Goal: Information Seeking & Learning: Check status

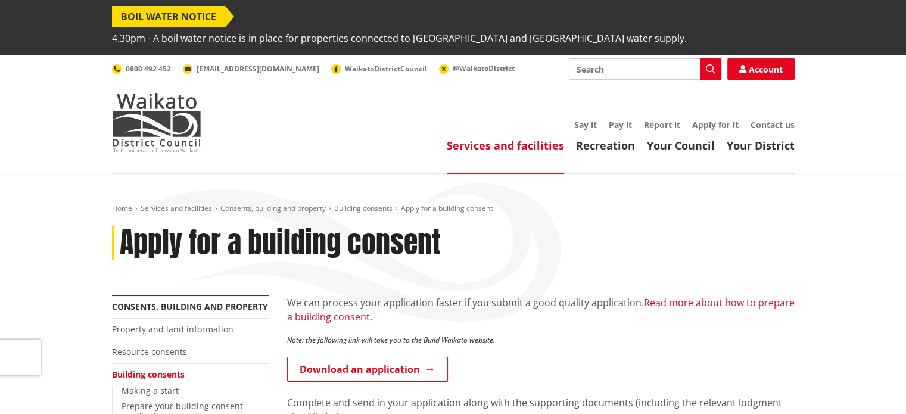
click at [325, 296] on link "Read more about how to prepare a building consent." at bounding box center [541, 309] width 508 height 27
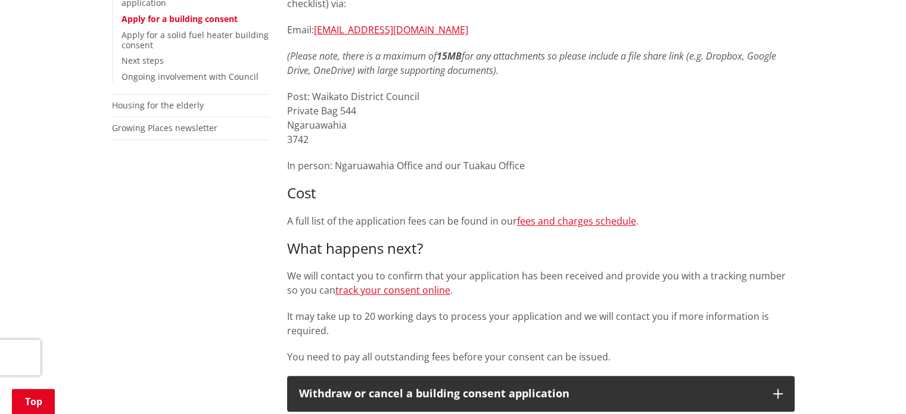
scroll to position [417, 0]
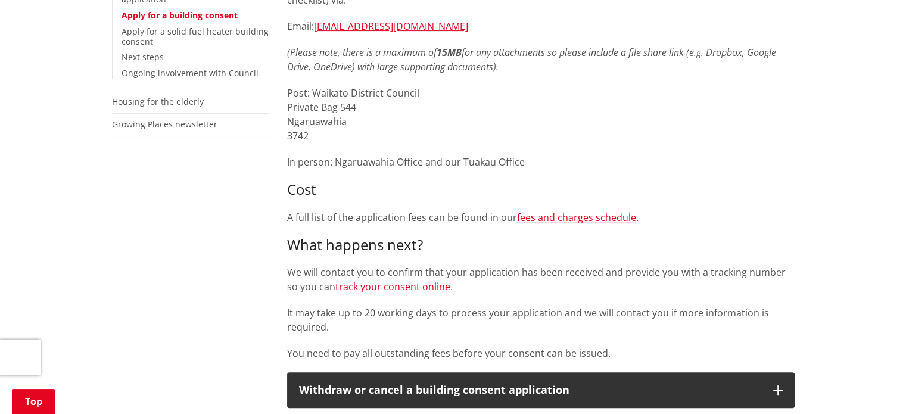
click at [413, 280] on link "track your consent online" at bounding box center [392, 286] width 115 height 13
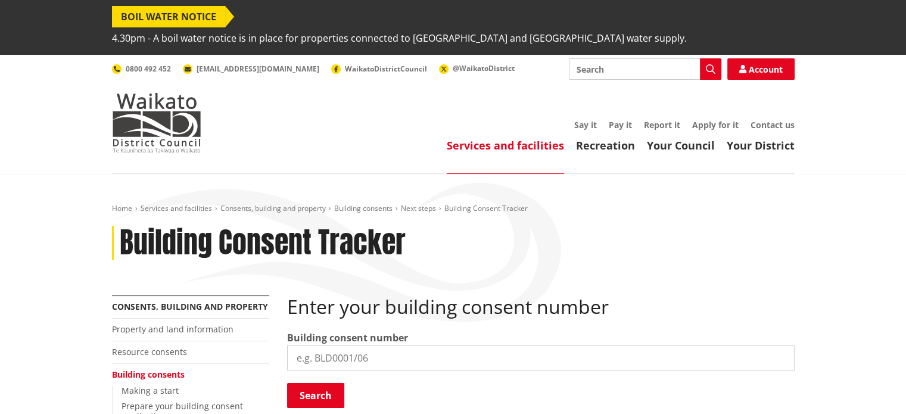
click at [400, 345] on input "search" at bounding box center [541, 358] width 508 height 26
paste input "BLD0179 26"
type input "BLD0179 26"
click at [328, 383] on button "Search" at bounding box center [315, 395] width 57 height 25
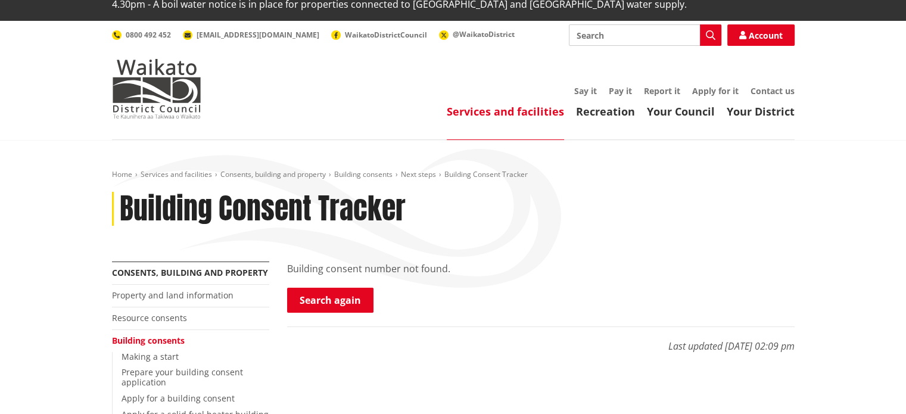
scroll to position [119, 0]
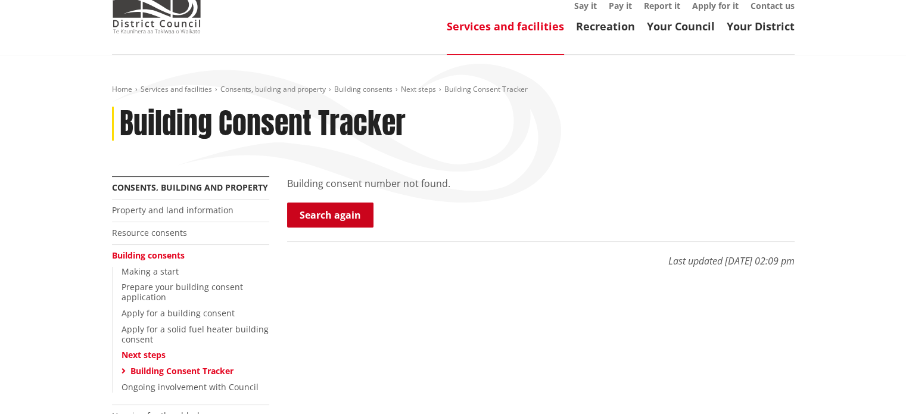
click at [339, 203] on link "Search again" at bounding box center [330, 215] width 86 height 25
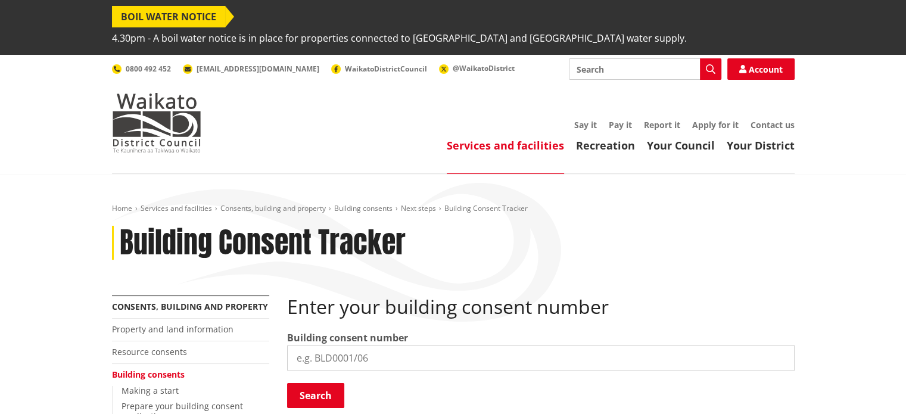
click at [370, 345] on input "search" at bounding box center [541, 358] width 508 height 26
paste input "BLD0179 26"
click at [340, 345] on input "BLD0179 26" at bounding box center [541, 358] width 508 height 26
type input "BLD0179/26"
click at [327, 383] on button "Search" at bounding box center [315, 395] width 57 height 25
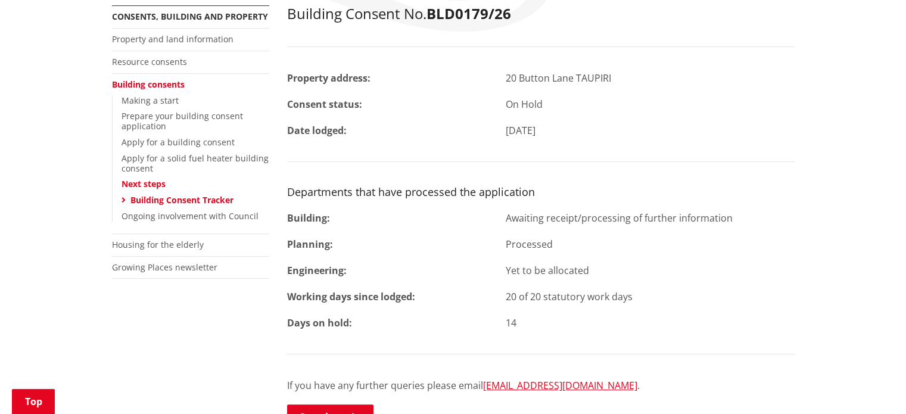
scroll to position [298, 0]
